Goal: Task Accomplishment & Management: Manage account settings

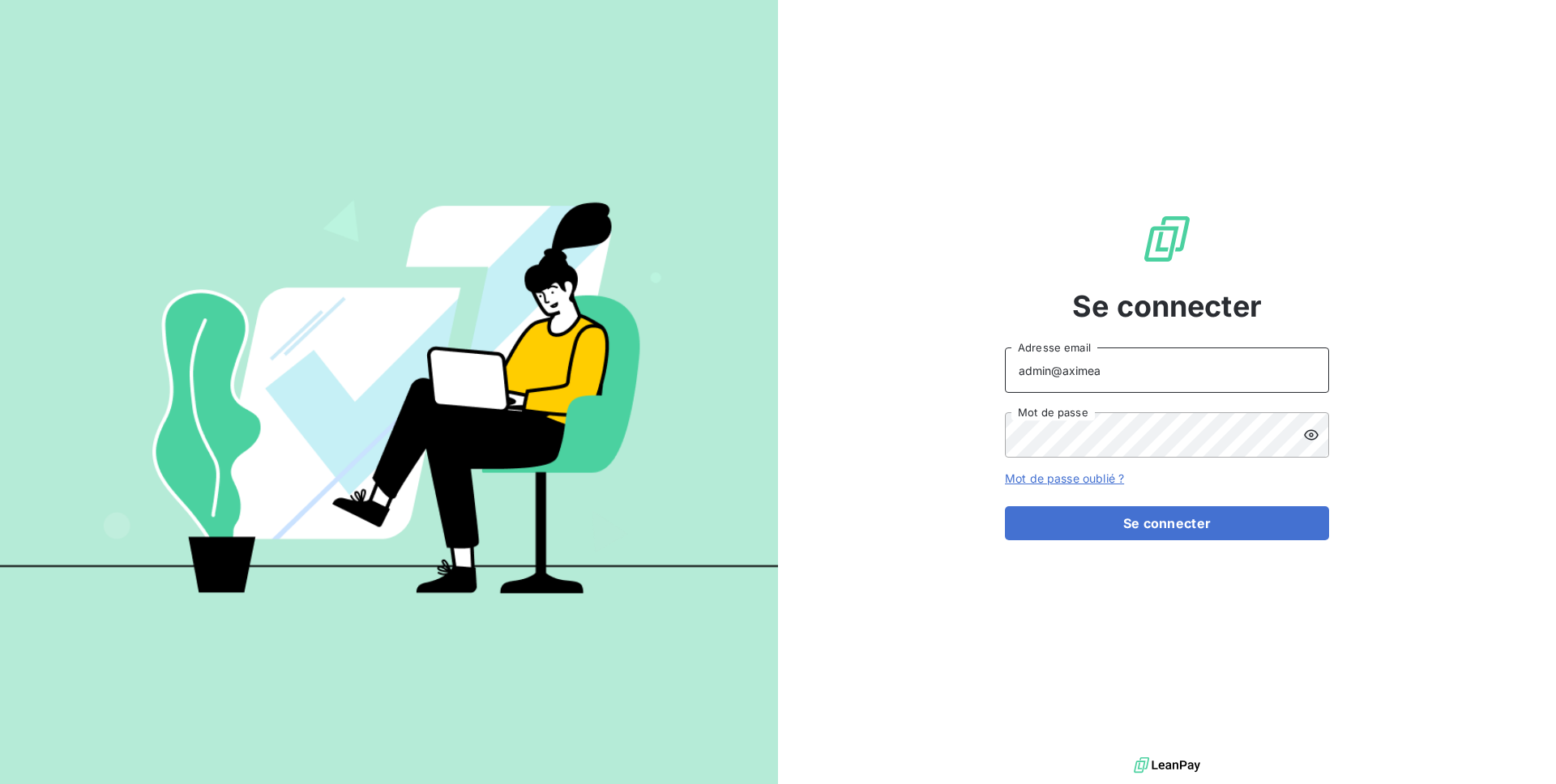
click at [1117, 370] on input "admin@aximea" at bounding box center [1167, 370] width 324 height 45
type input "admin@primafr"
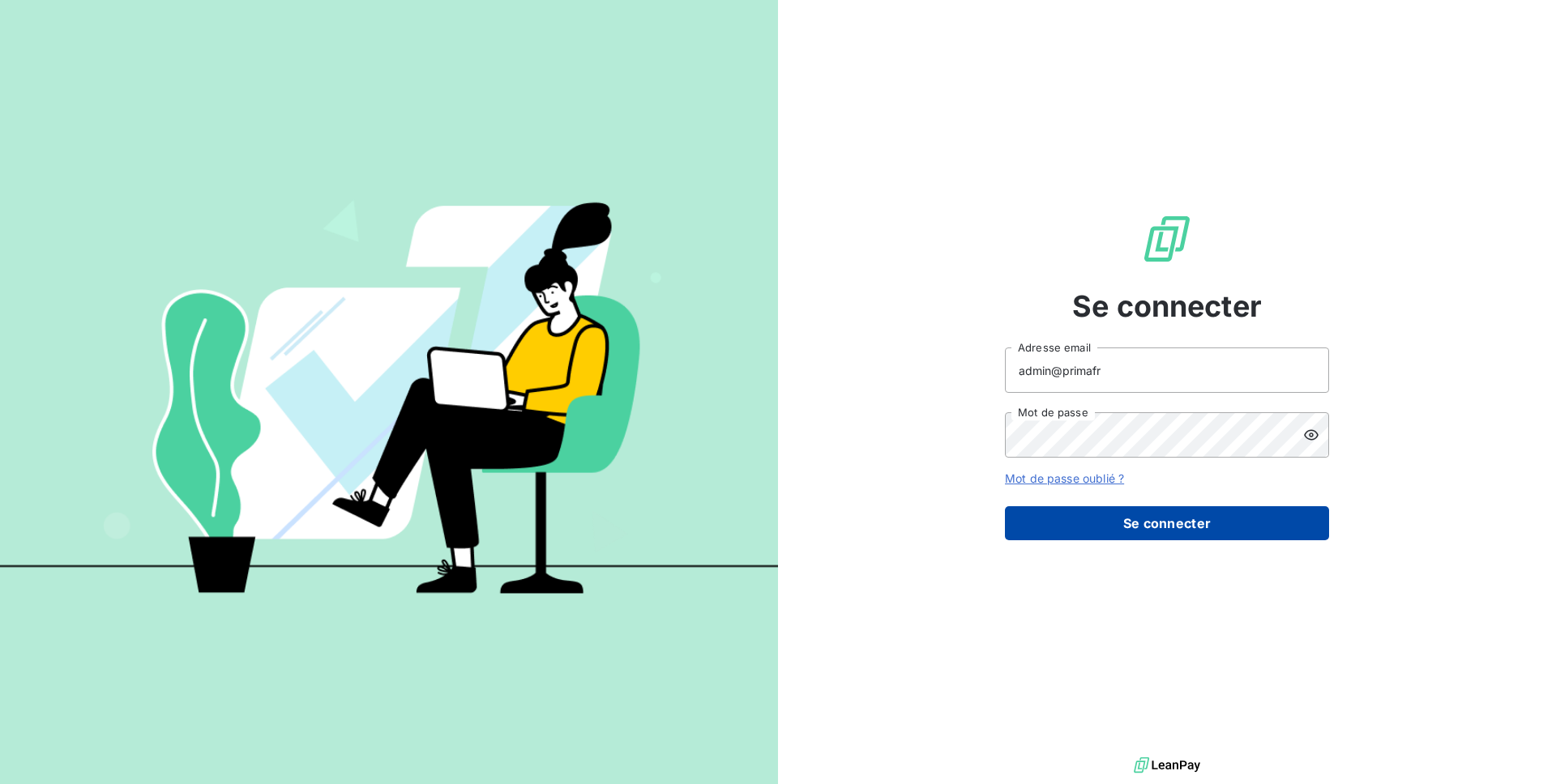
click at [1154, 536] on button "Se connecter" at bounding box center [1167, 524] width 324 height 34
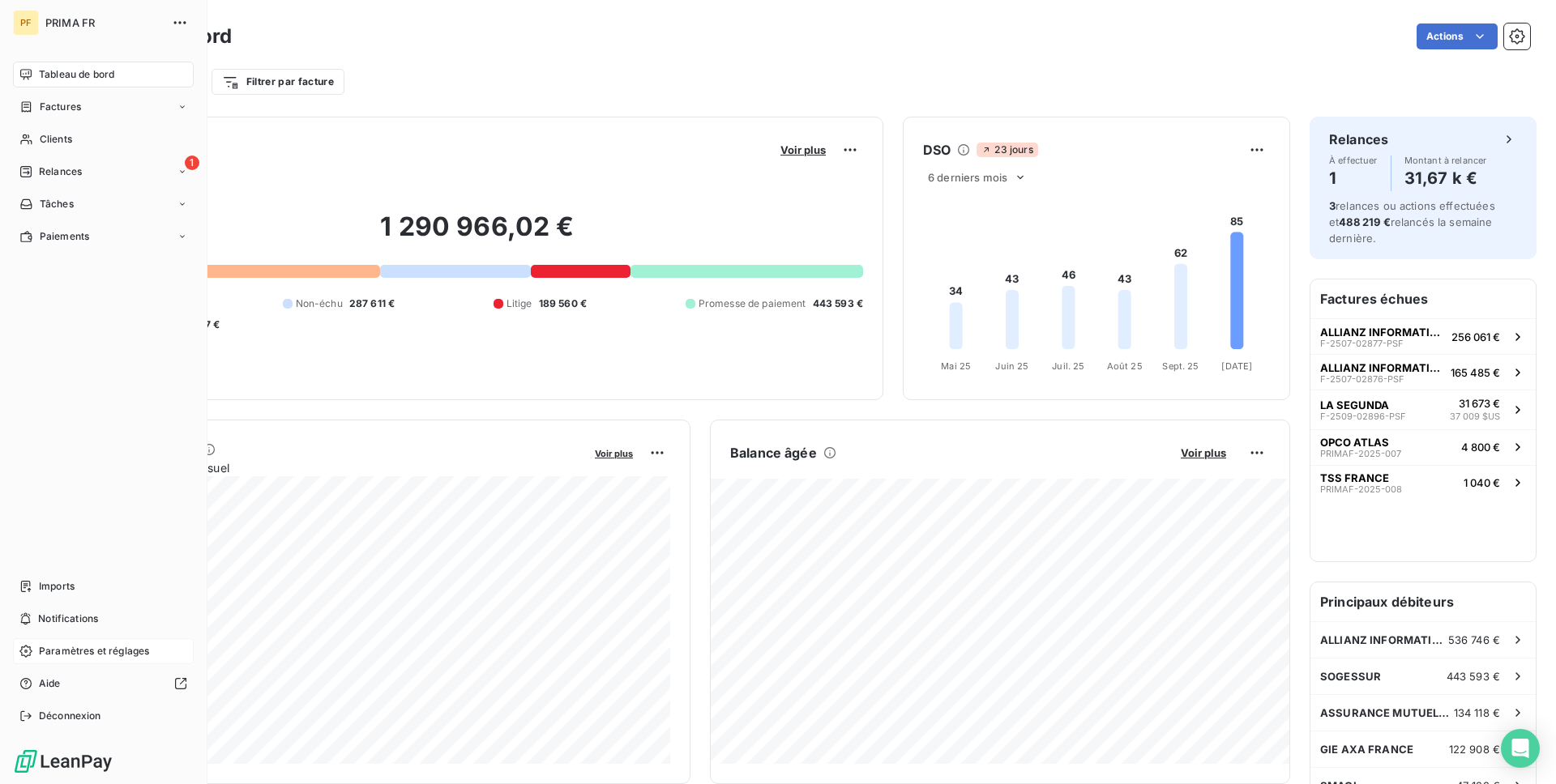
click at [72, 644] on span "Paramètres et réglages" at bounding box center [94, 650] width 110 height 14
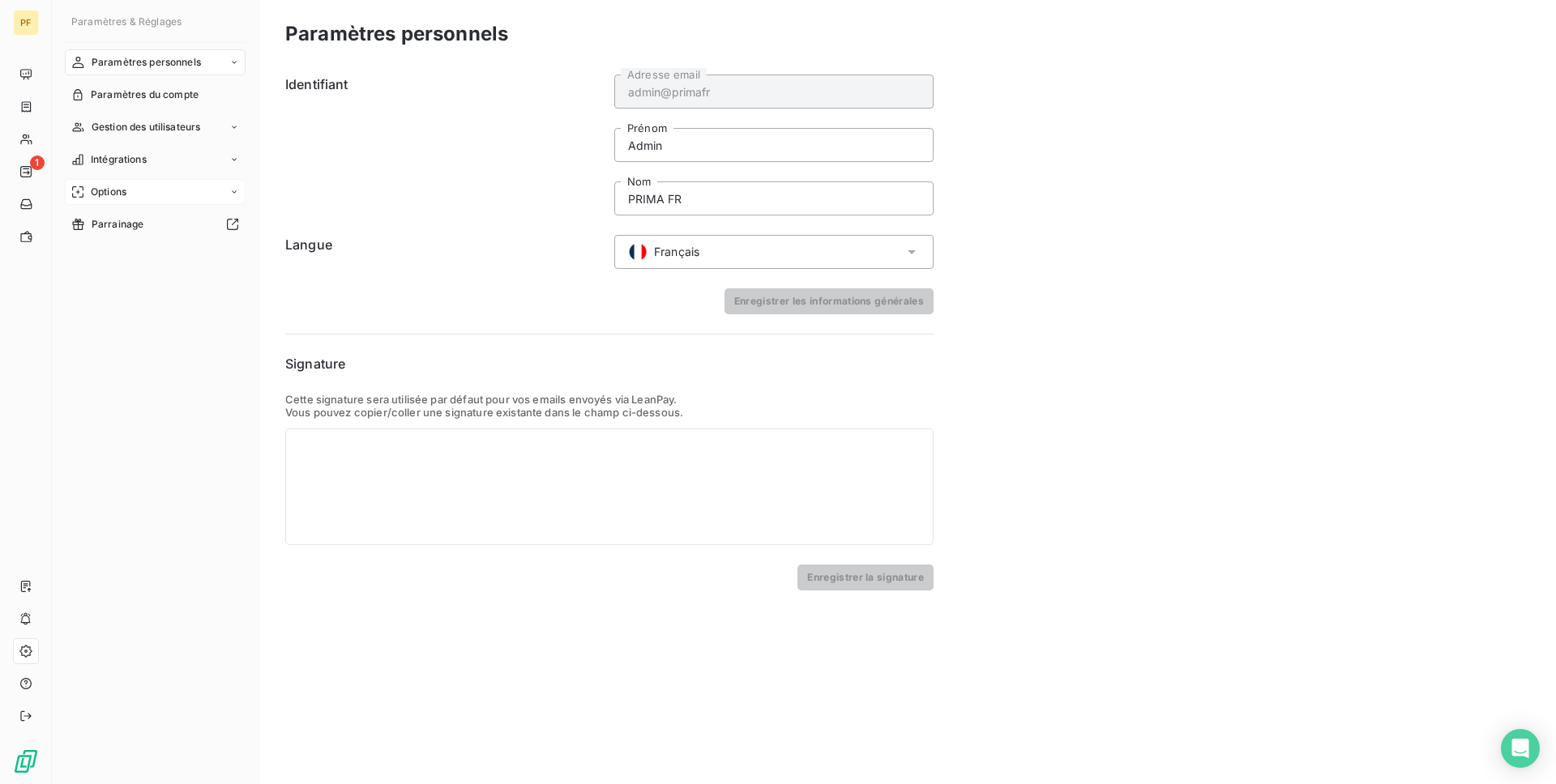
click at [171, 184] on div "Options" at bounding box center [154, 191] width 181 height 26
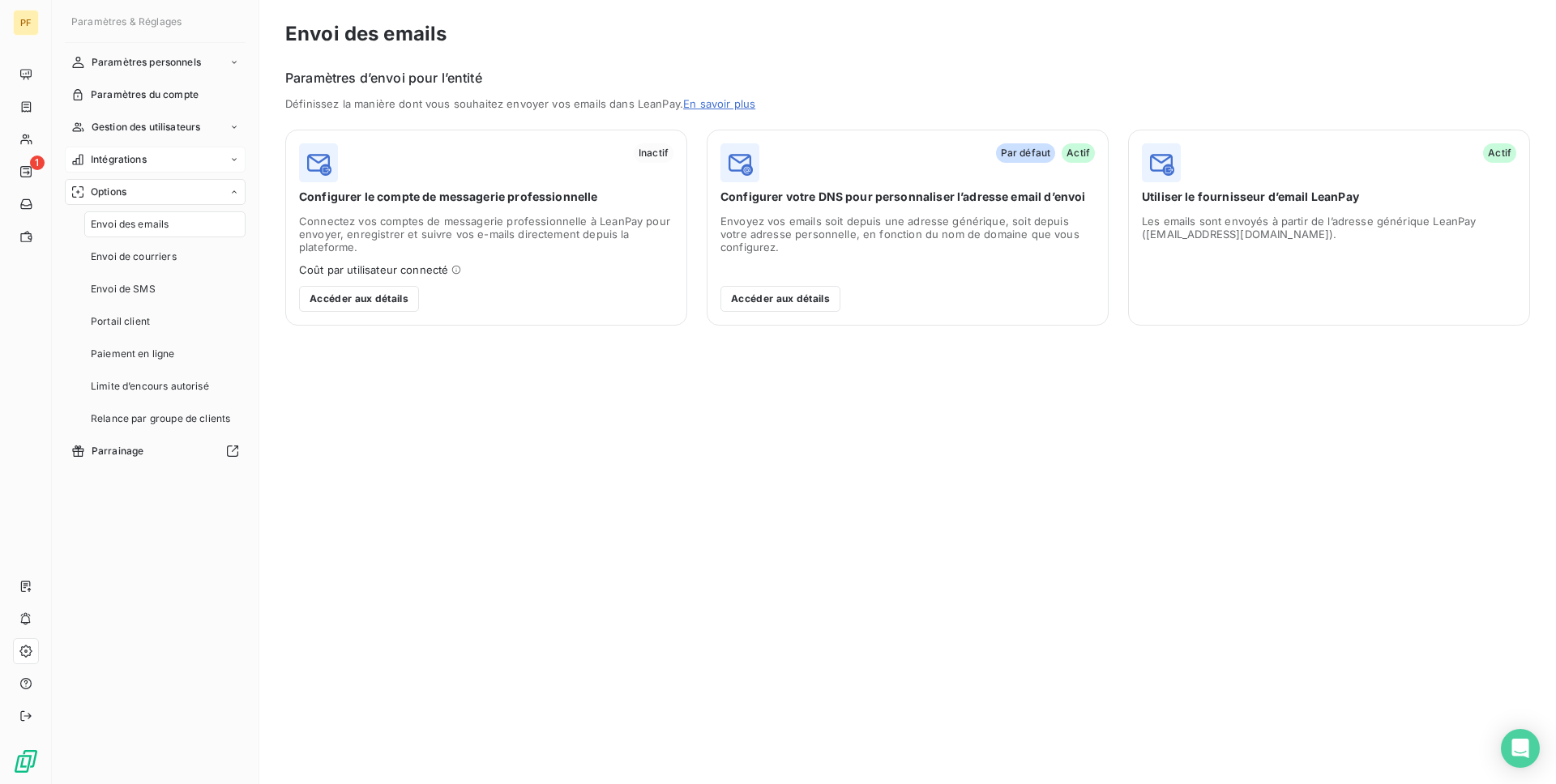
click at [162, 165] on div "Intégrations" at bounding box center [154, 159] width 181 height 26
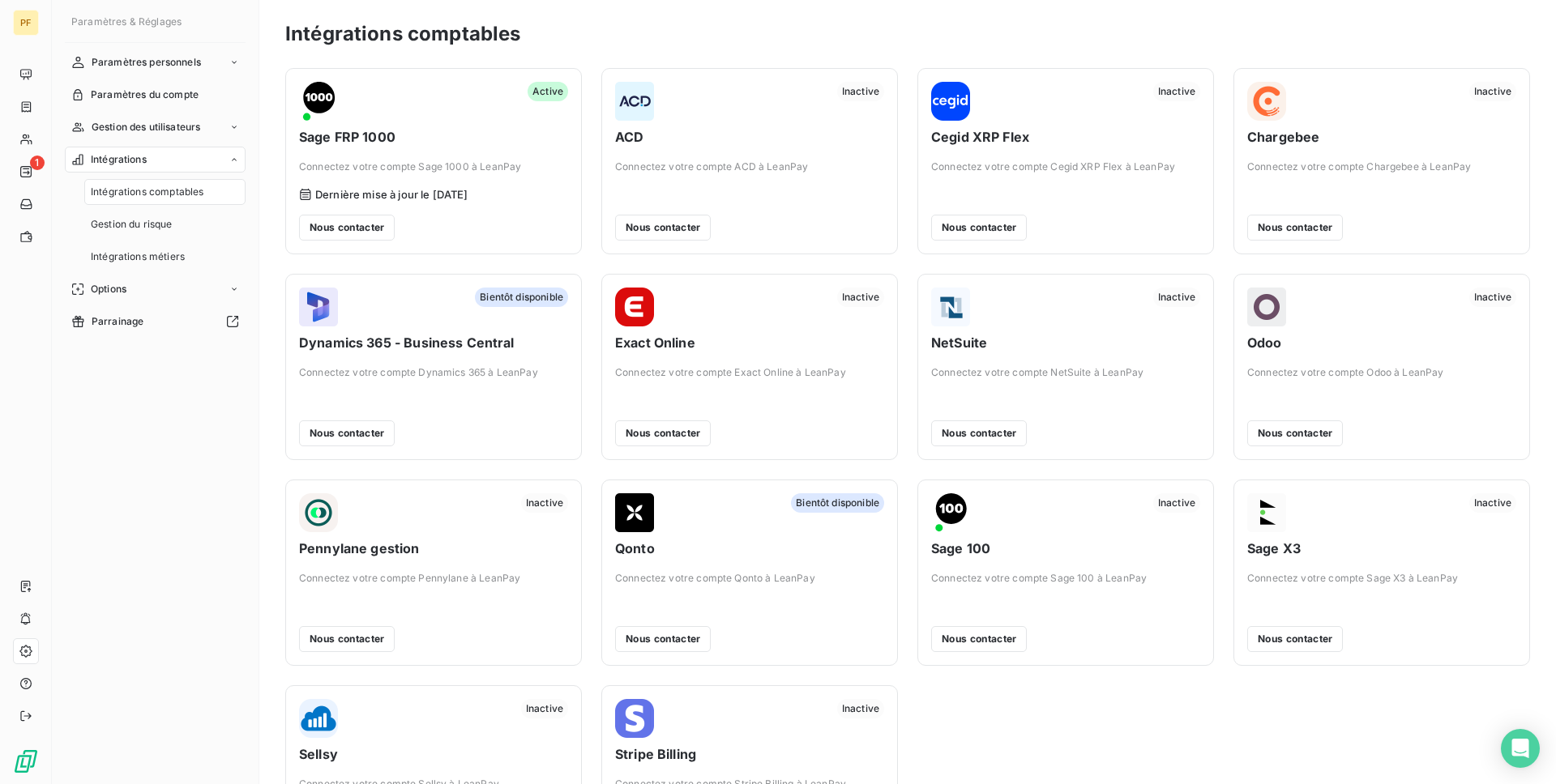
click at [443, 130] on span "Sage FRP 1000" at bounding box center [434, 136] width 269 height 20
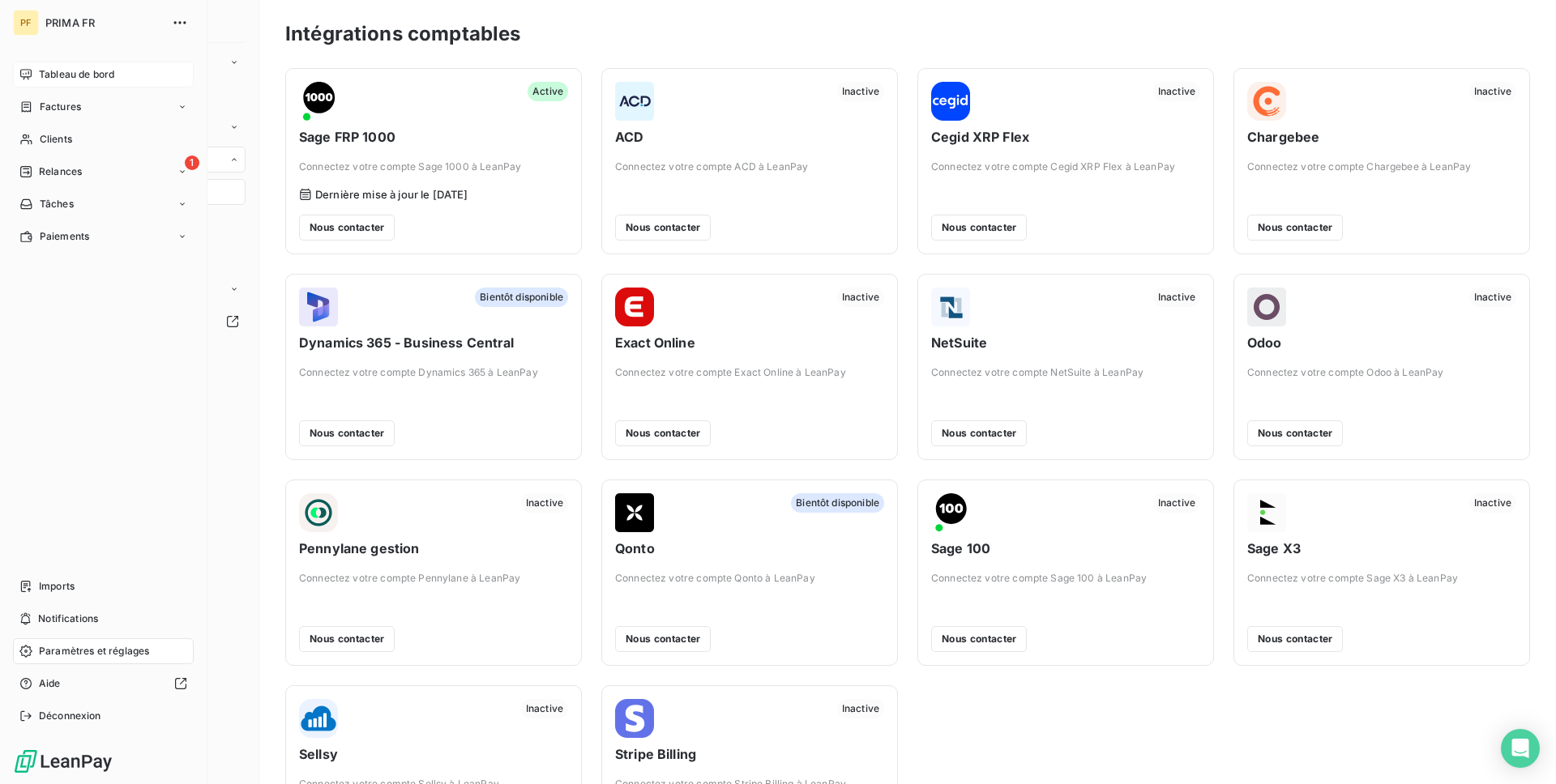
click at [27, 73] on icon at bounding box center [27, 75] width 13 height 13
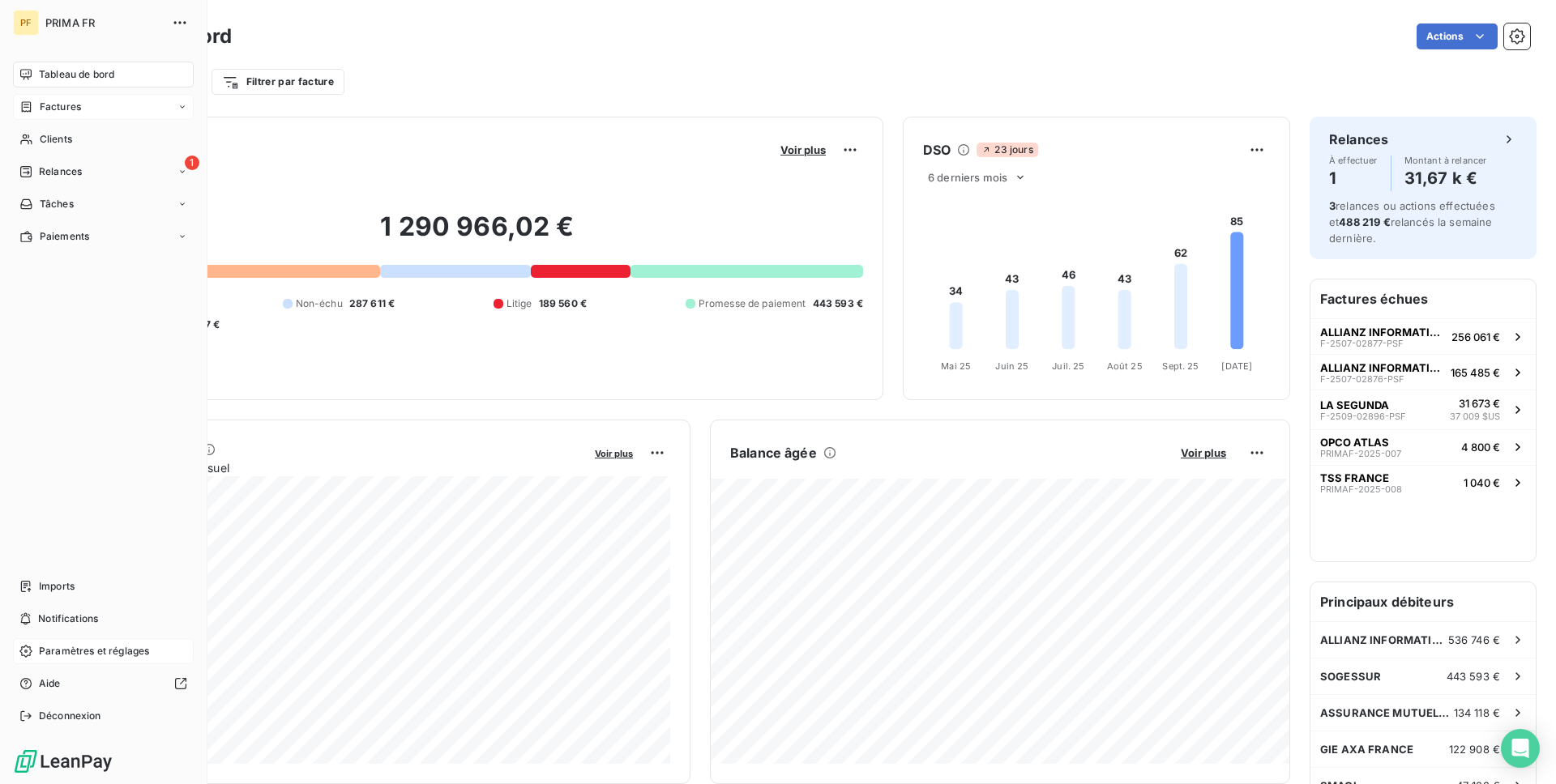
click at [70, 108] on span "Factures" at bounding box center [61, 106] width 42 height 14
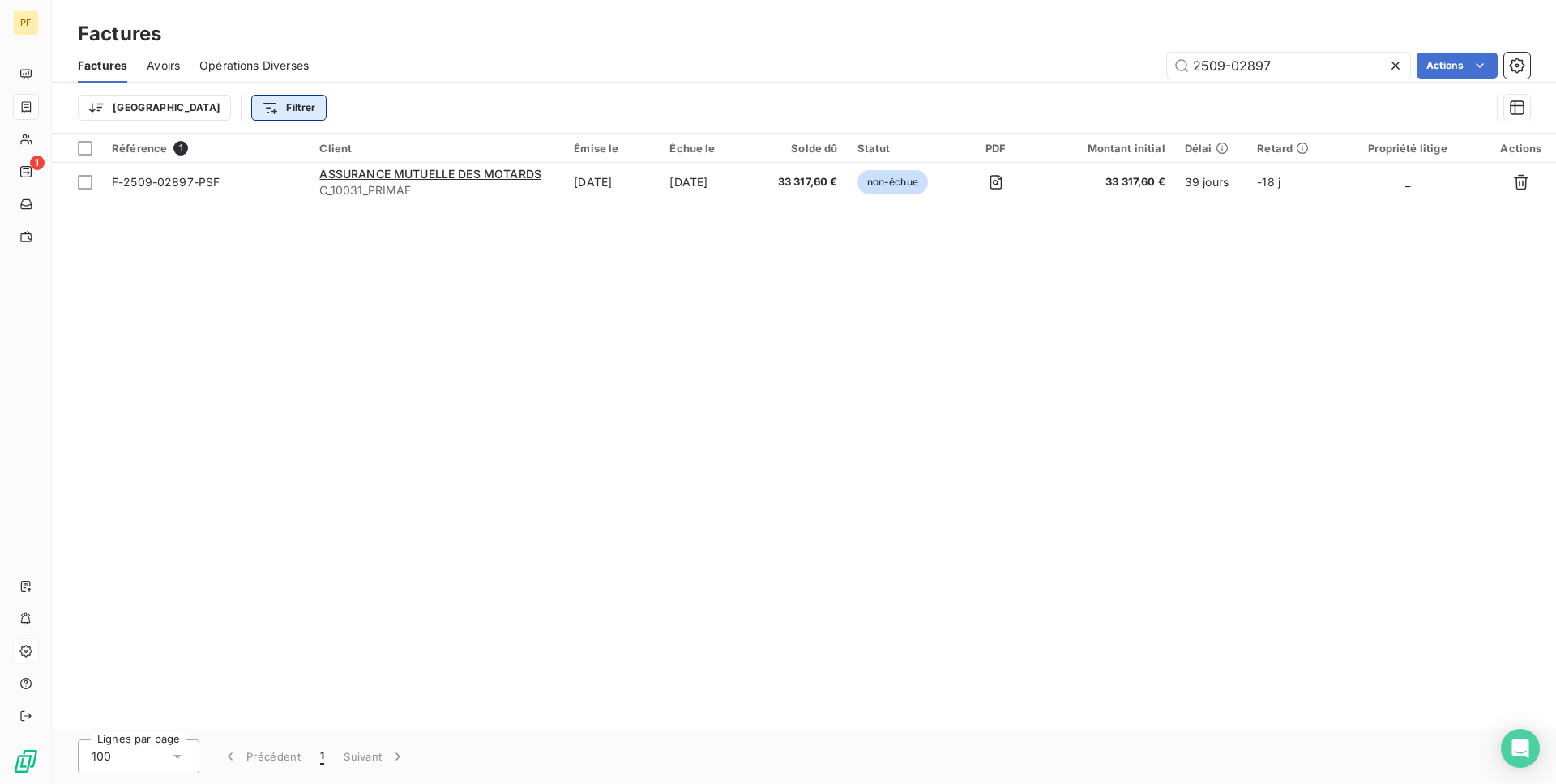
click at [216, 110] on html "PF 1 Factures Factures Avoirs Opérations Diverses 2509-02897 Actions Trier Filt…" at bounding box center [778, 392] width 1556 height 784
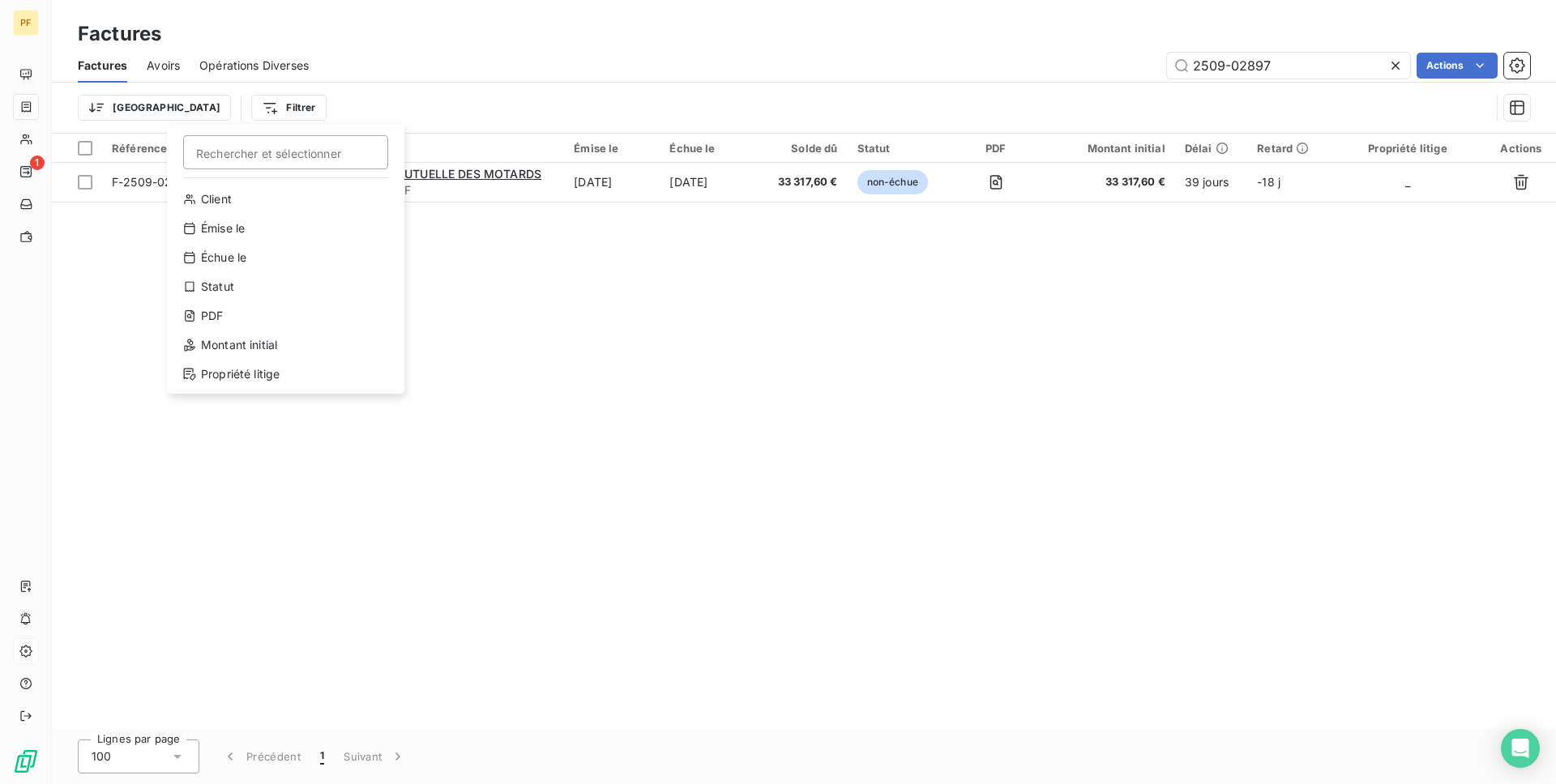
click at [418, 90] on html "PF 1 Factures Factures Avoirs Opérations Diverses 2509-02897 Actions Trier Filt…" at bounding box center [778, 392] width 1556 height 784
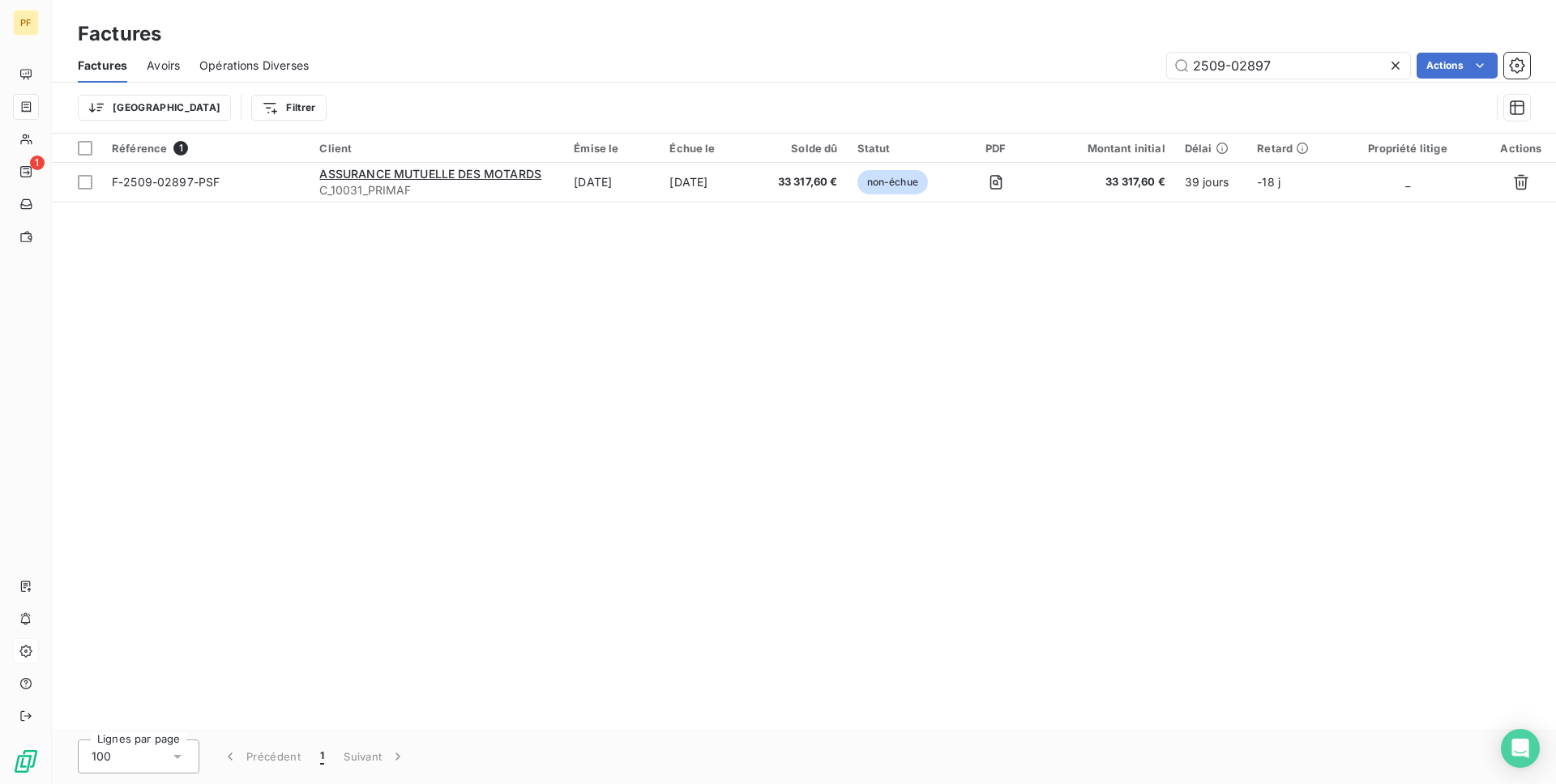
click at [1396, 59] on icon at bounding box center [1395, 65] width 16 height 16
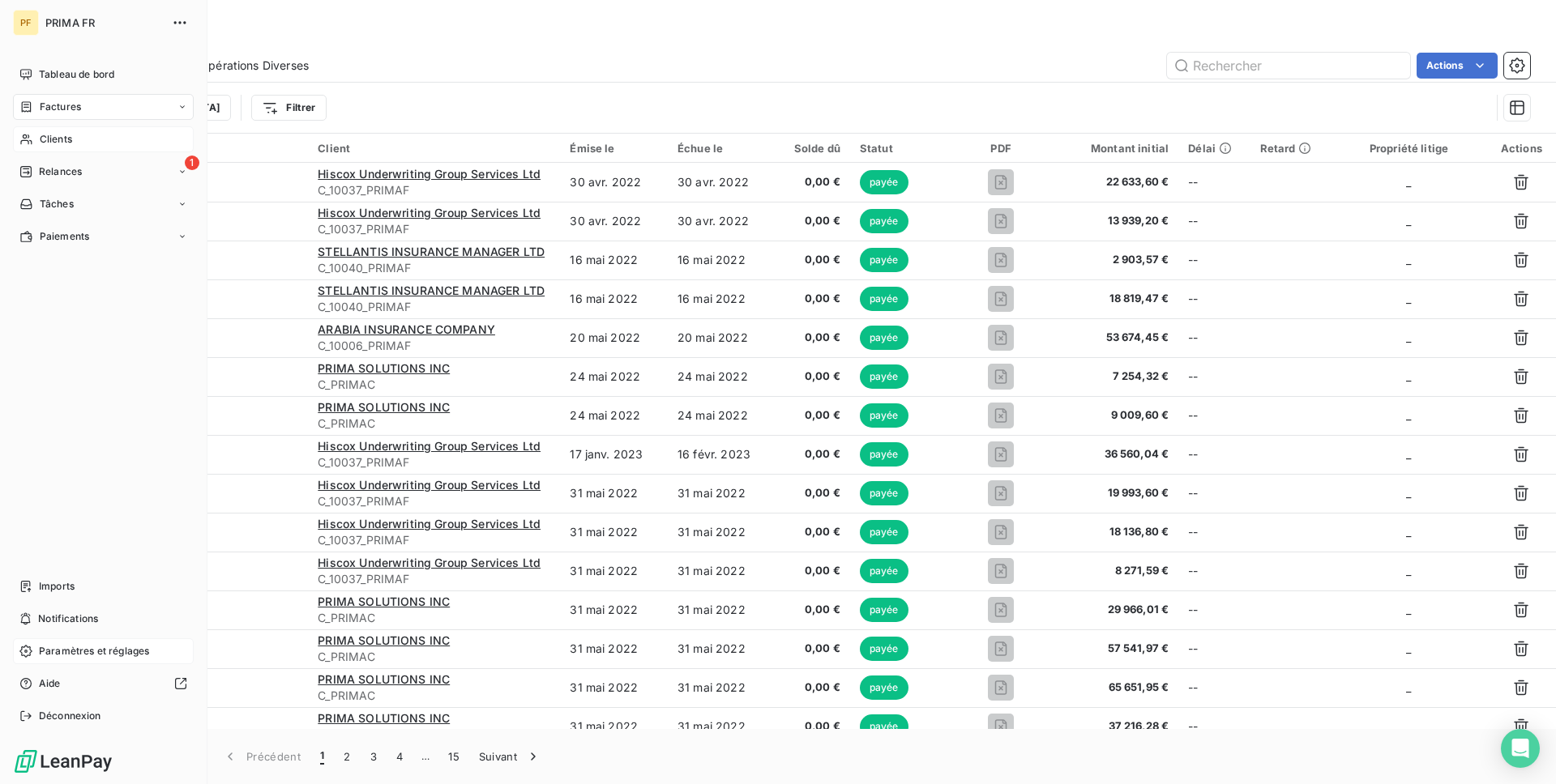
click at [56, 138] on span "Clients" at bounding box center [56, 138] width 32 height 14
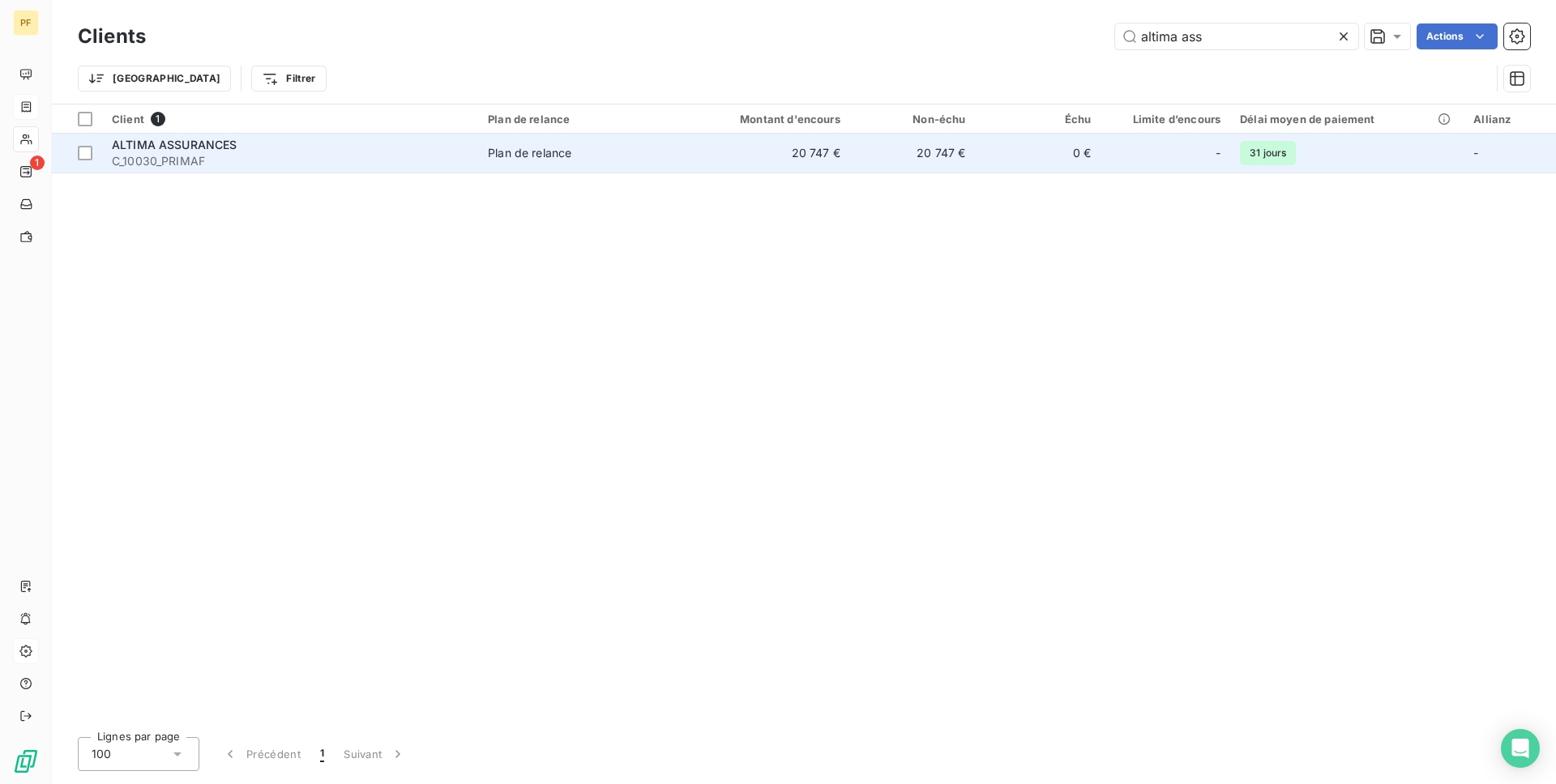
type input "altima ass"
click at [349, 150] on div "ALTIMA ASSURANCES" at bounding box center [290, 145] width 356 height 16
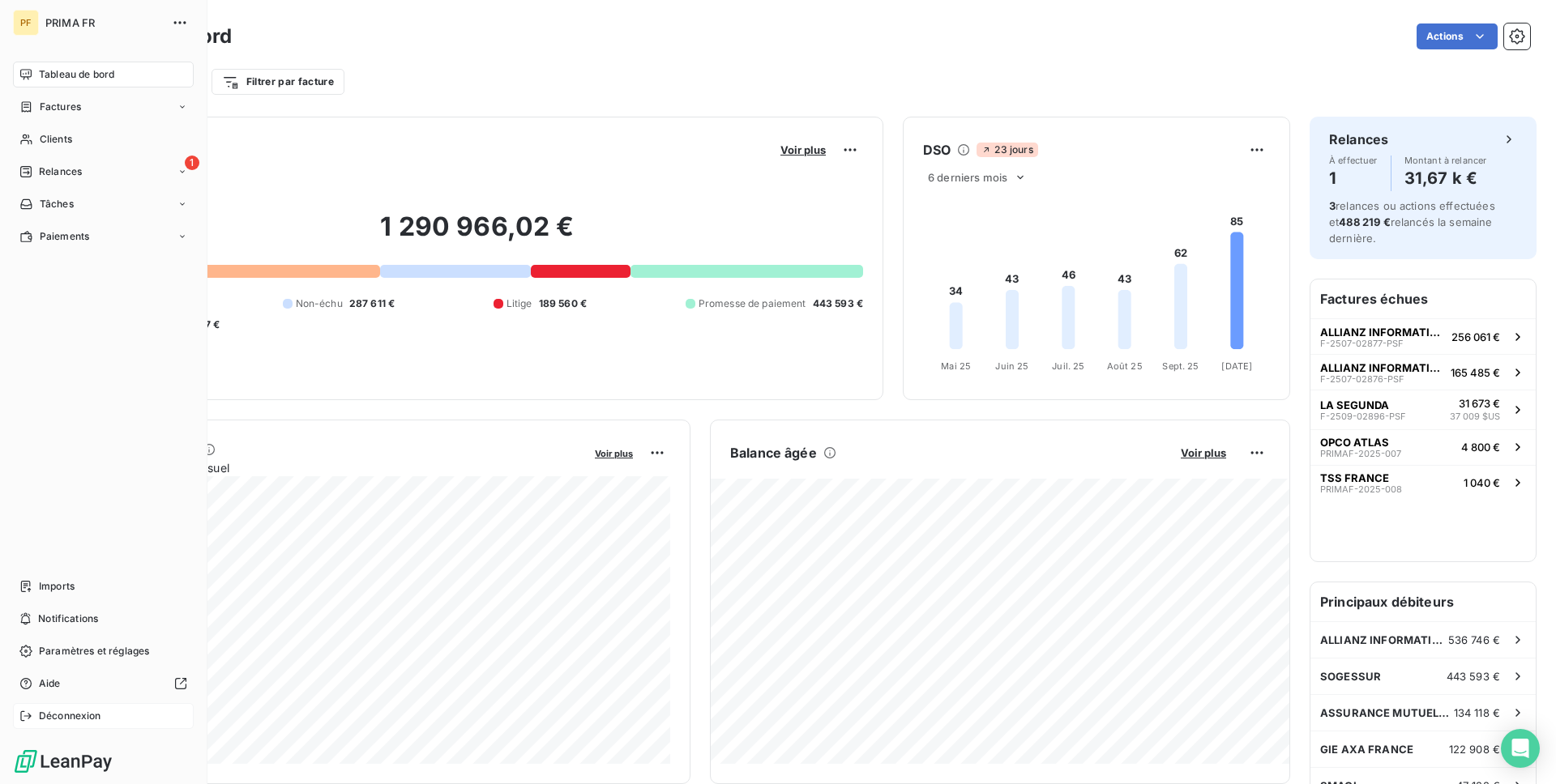
click at [115, 717] on div "Déconnexion" at bounding box center [103, 716] width 181 height 26
